Goal: Task Accomplishment & Management: Use online tool/utility

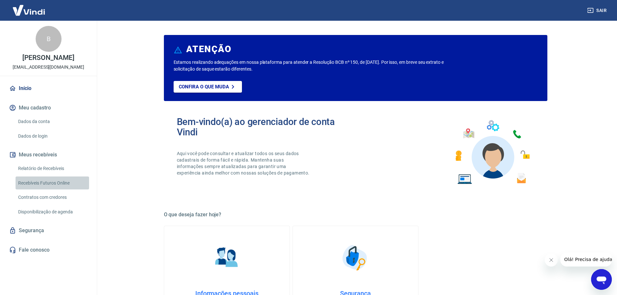
click at [66, 183] on link "Recebíveis Futuros Online" at bounding box center [52, 182] width 73 height 13
